Goal: Task Accomplishment & Management: Use online tool/utility

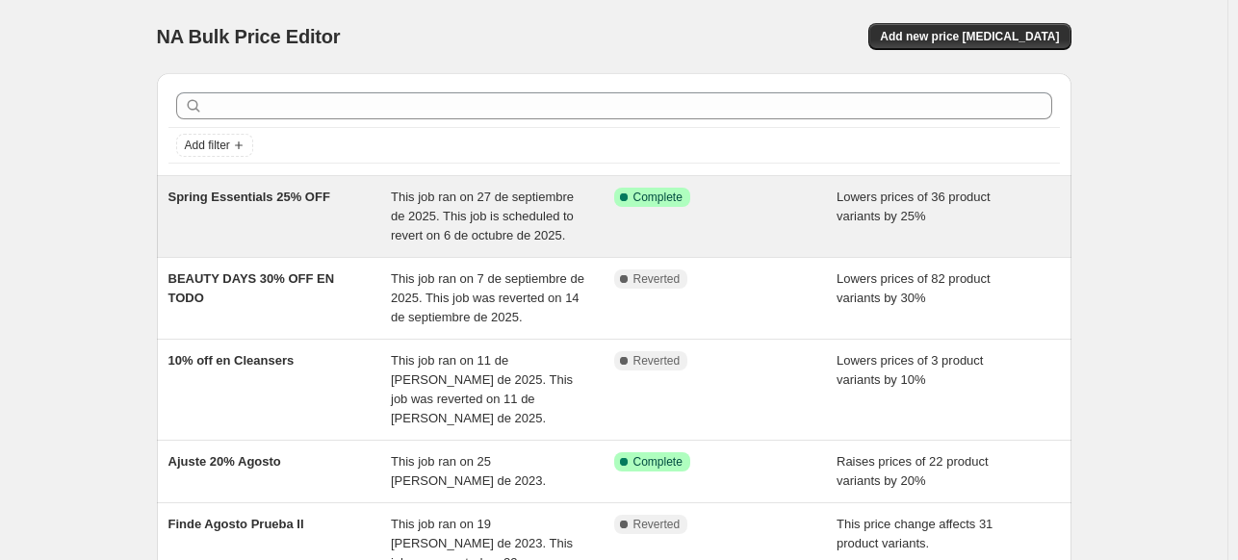
click at [609, 245] on div "Spring Essentials 25% OFF This job ran on 27 de septiembre de 2025. This job is…" at bounding box center [614, 216] width 914 height 81
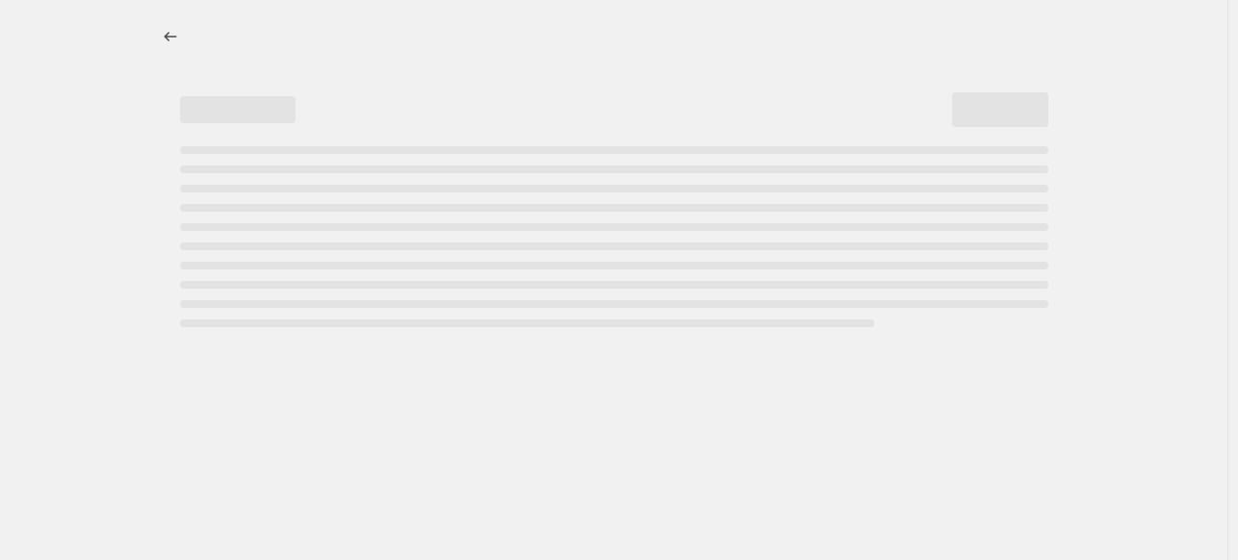
select select "percentage"
select select "collection"
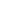
select select "percentage"
select select "collection"
